Goal: Task Accomplishment & Management: Use online tool/utility

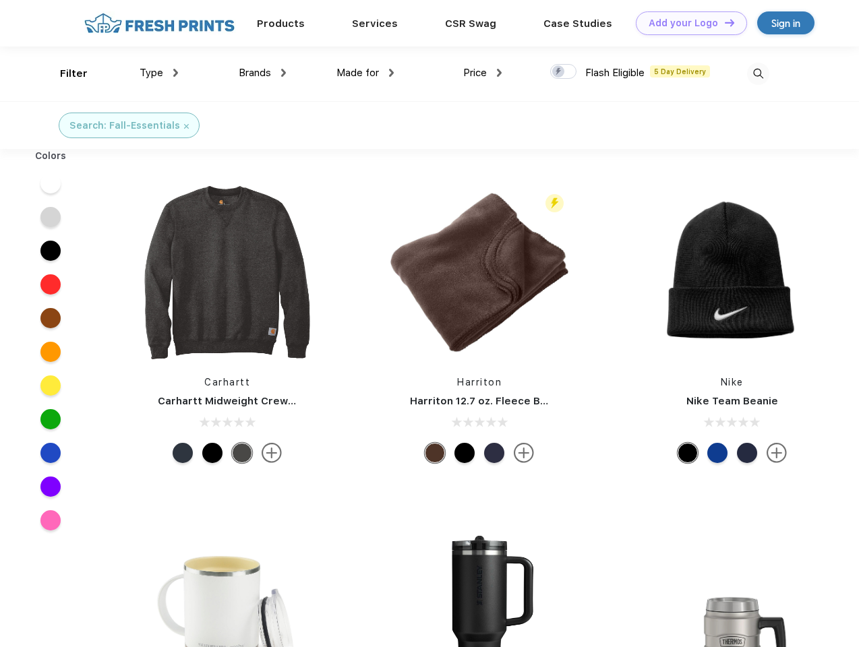
scroll to position [1, 0]
click at [686, 23] on link "Add your Logo Design Tool" at bounding box center [690, 23] width 111 height 24
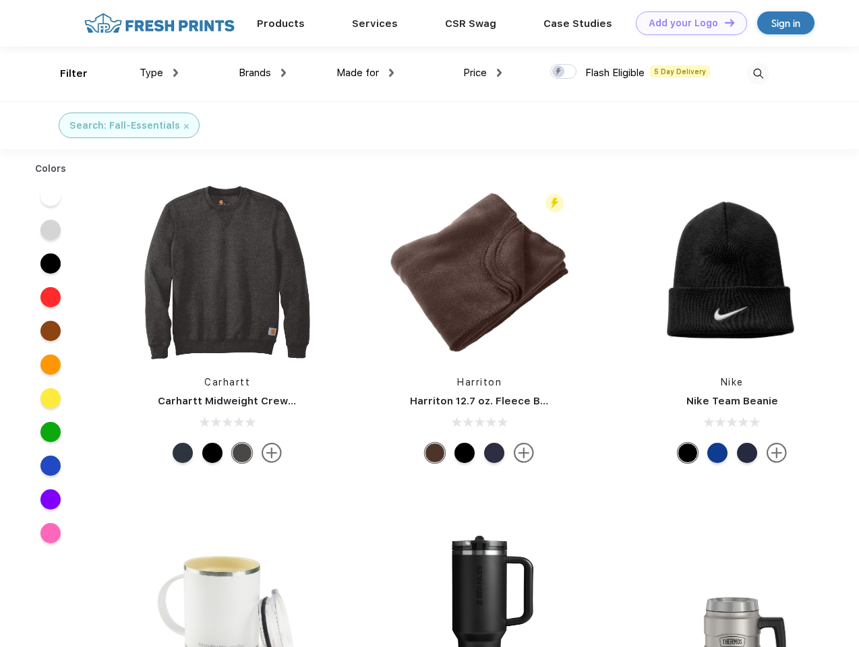
click at [0, 0] on div "Design Tool" at bounding box center [0, 0] width 0 height 0
click at [723, 22] on link "Add your Logo Design Tool" at bounding box center [690, 23] width 111 height 24
click at [65, 73] on div "Filter" at bounding box center [74, 73] width 28 height 15
click at [159, 73] on span "Type" at bounding box center [151, 73] width 24 height 12
click at [262, 73] on span "Brands" at bounding box center [255, 73] width 32 height 12
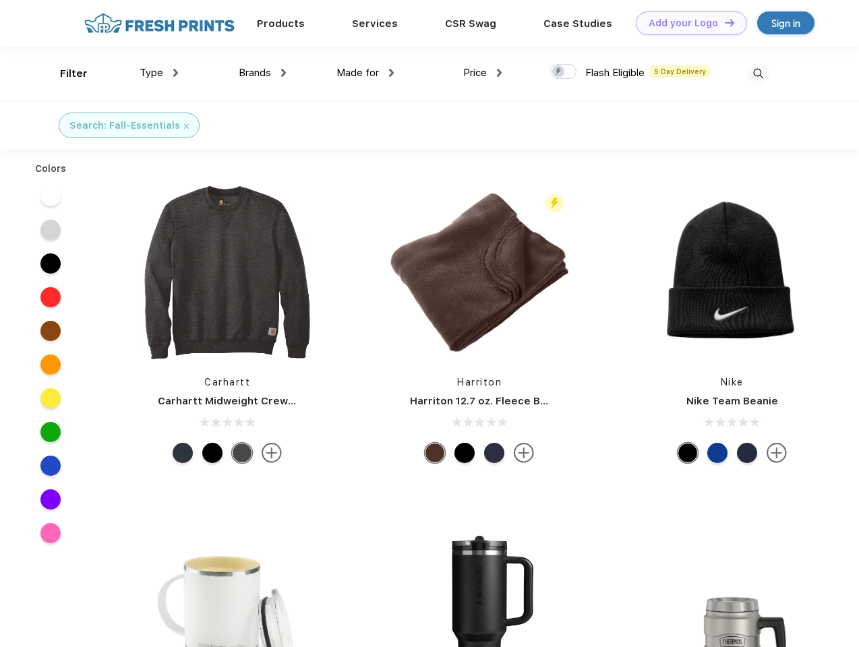
click at [365, 73] on span "Made for" at bounding box center [357, 73] width 42 height 12
click at [483, 73] on span "Price" at bounding box center [475, 73] width 24 height 12
click at [563, 72] on div at bounding box center [563, 71] width 26 height 15
click at [559, 72] on input "checkbox" at bounding box center [554, 67] width 9 height 9
click at [757, 73] on img at bounding box center [758, 74] width 22 height 22
